Goal: Navigation & Orientation: Find specific page/section

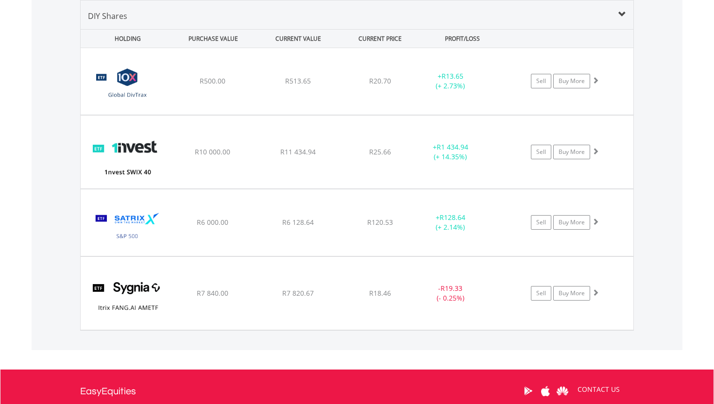
scroll to position [93, 185]
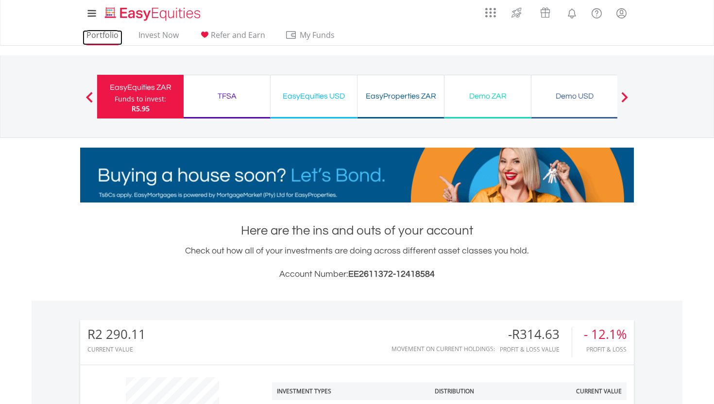
click at [110, 30] on link "Portfolio" at bounding box center [103, 37] width 40 height 15
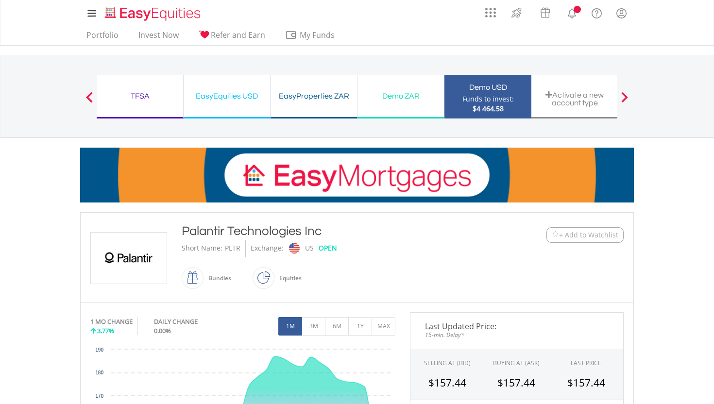
scroll to position [165, 0]
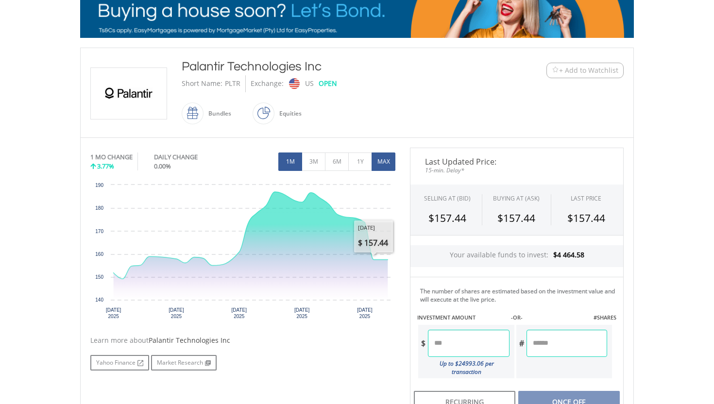
click at [387, 169] on button "MAX" at bounding box center [384, 162] width 24 height 18
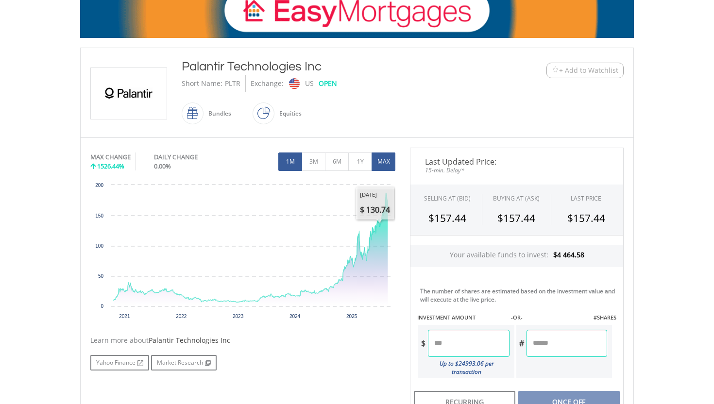
click at [287, 161] on button "1M" at bounding box center [290, 162] width 24 height 18
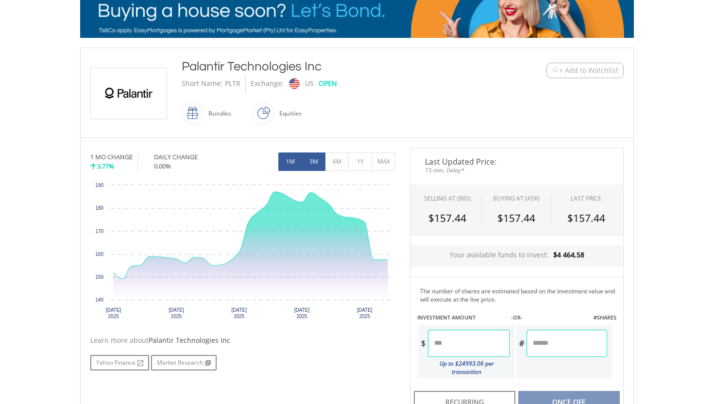
click at [312, 161] on button "3M" at bounding box center [314, 162] width 24 height 18
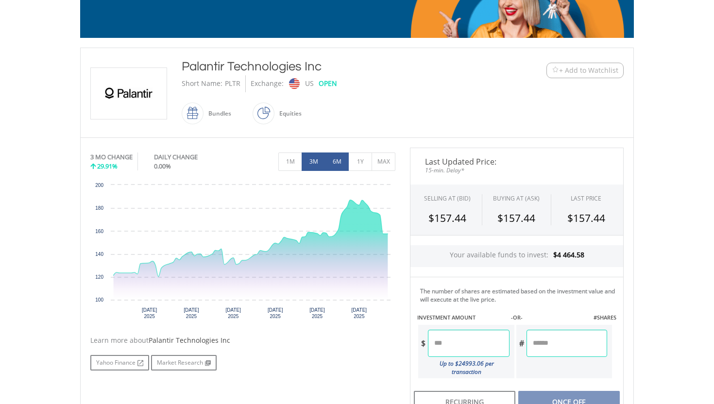
click at [330, 162] on button "6M" at bounding box center [337, 162] width 24 height 18
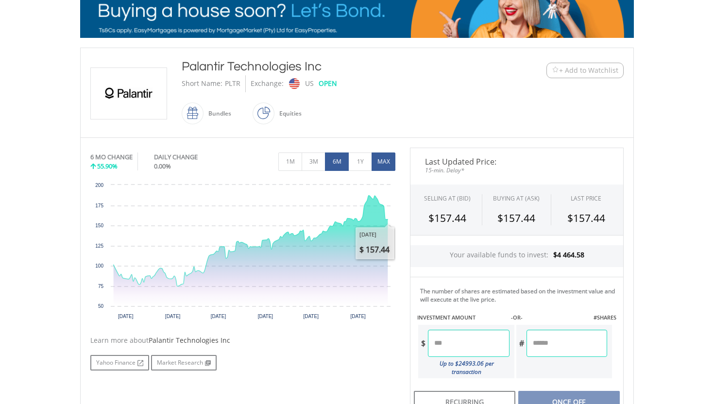
click at [379, 169] on button "MAX" at bounding box center [384, 162] width 24 height 18
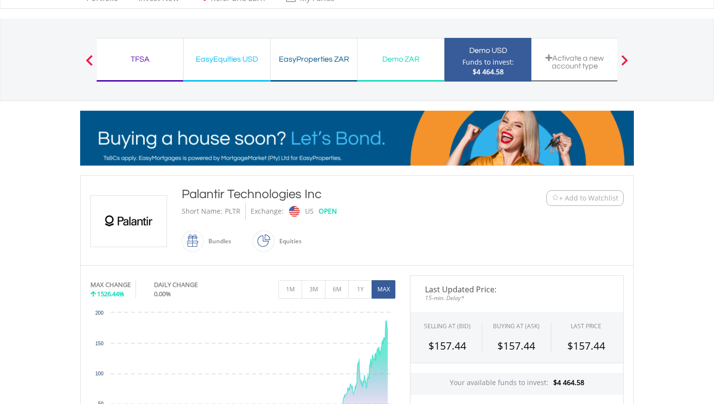
scroll to position [0, 0]
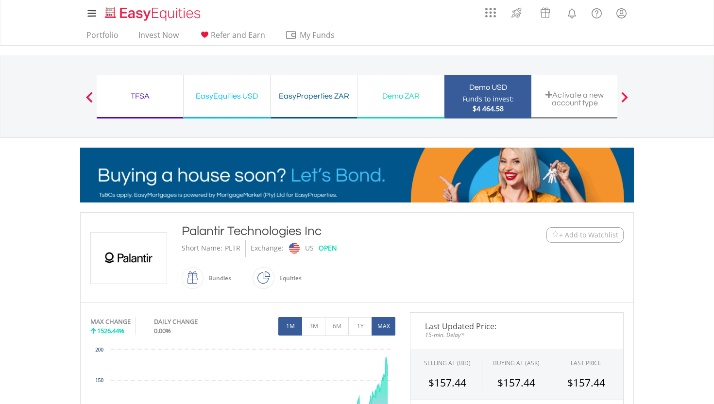
click at [286, 321] on button "1M" at bounding box center [290, 326] width 24 height 18
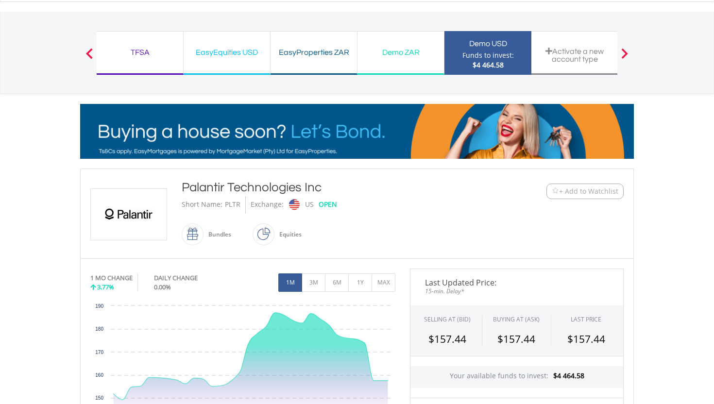
scroll to position [131, 0]
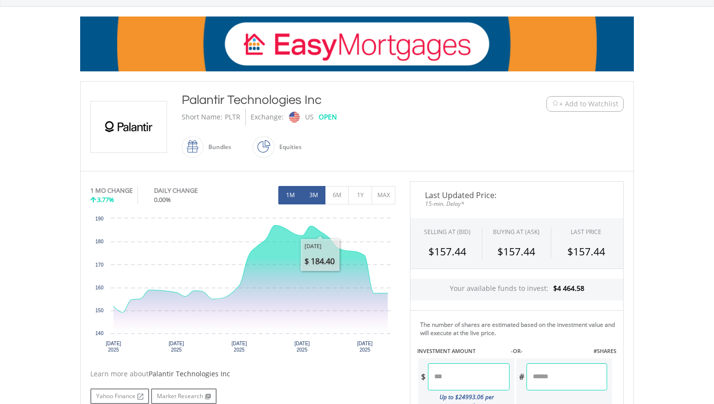
click at [313, 195] on button "3M" at bounding box center [314, 195] width 24 height 18
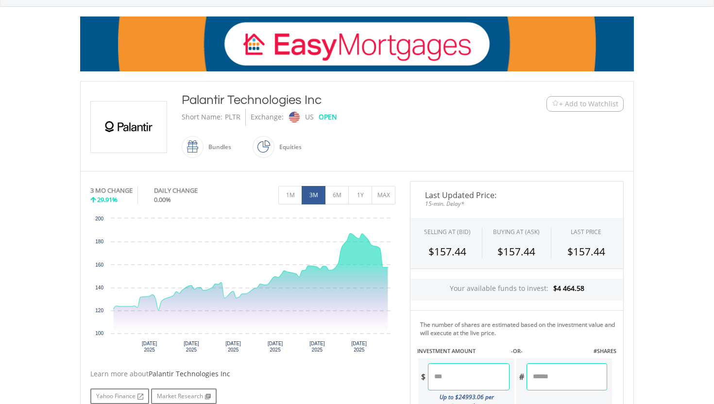
scroll to position [0, 0]
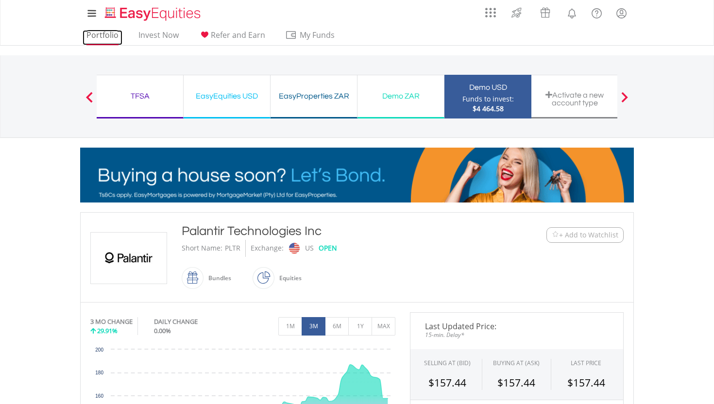
click at [111, 37] on link "Portfolio" at bounding box center [103, 37] width 40 height 15
